Goal: Find contact information: Find contact information

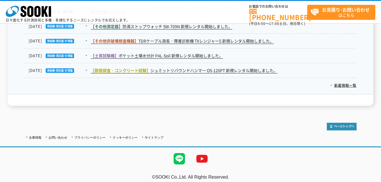
scroll to position [1007, 0]
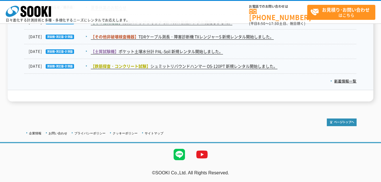
click at [34, 130] on ul "企業情報 お問い合わせ プライバシーポリシー クッキーポリシー サイトマップ" at bounding box center [96, 132] width 142 height 7
click at [34, 134] on link "企業情報" at bounding box center [35, 133] width 12 height 3
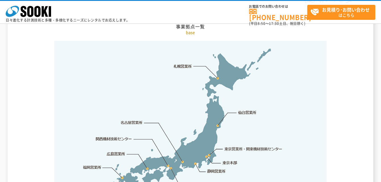
scroll to position [1173, 0]
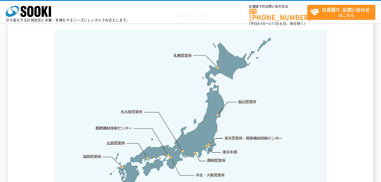
click at [209, 172] on link "本社・大阪営業所" at bounding box center [210, 175] width 30 height 6
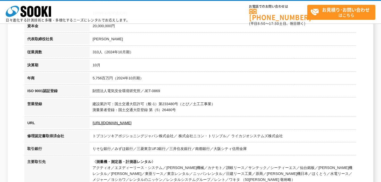
scroll to position [84, 0]
